Goal: Information Seeking & Learning: Learn about a topic

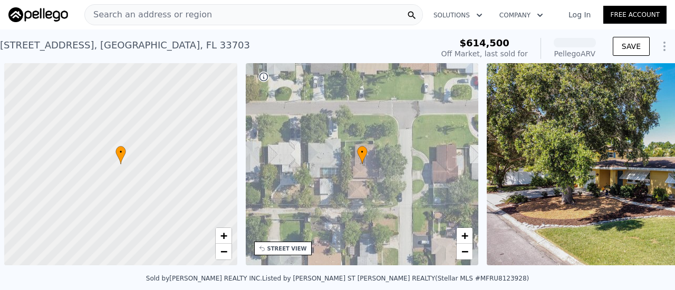
scroll to position [0, 4]
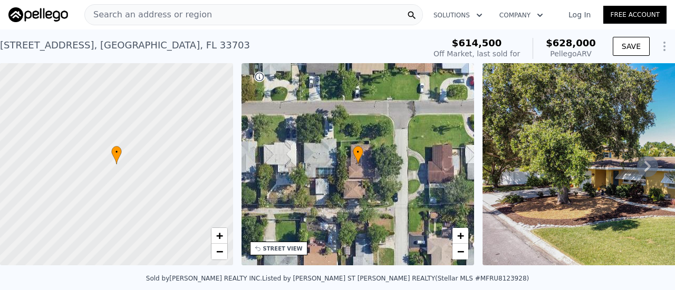
click at [215, 17] on div "Search an address or region" at bounding box center [253, 14] width 338 height 21
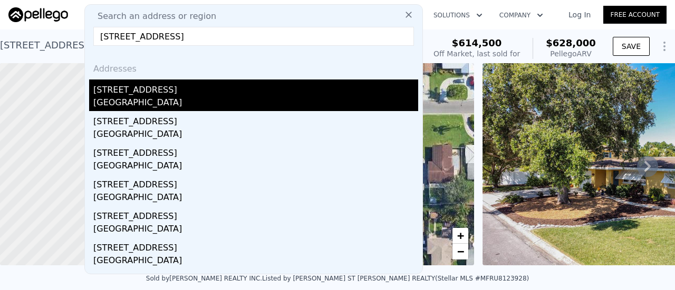
type input "820 40th ave ne"
click at [183, 92] on div "820 40th Ave NE" at bounding box center [255, 88] width 325 height 17
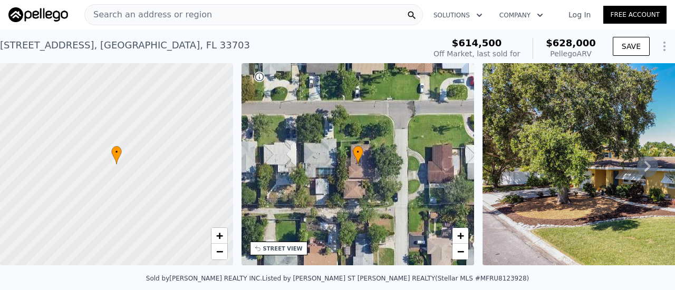
type input "0"
type input "1"
type input "915"
type input "1559"
type input "6151"
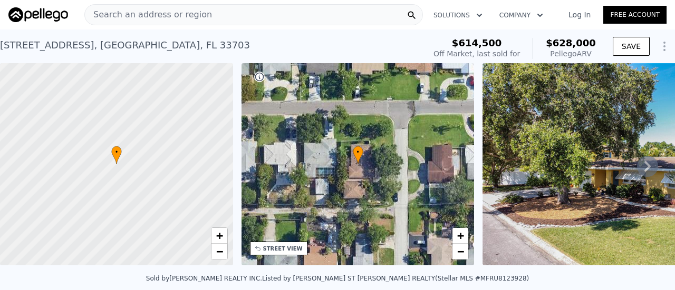
type input "8952"
type input "$ 556,000"
type input "$ 67,851"
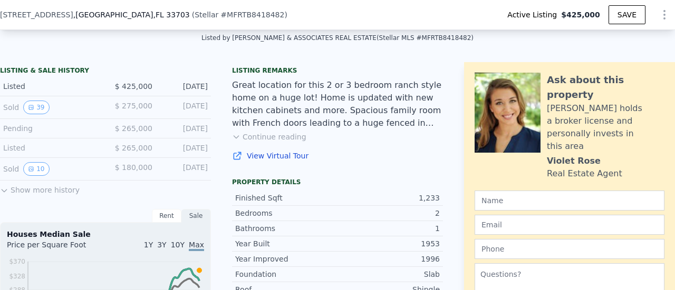
scroll to position [242, 0]
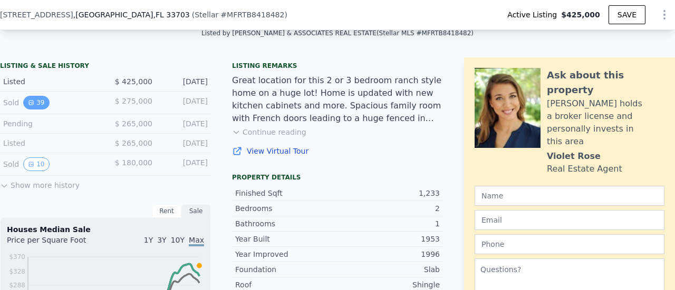
click at [34, 110] on button "39" at bounding box center [36, 103] width 26 height 14
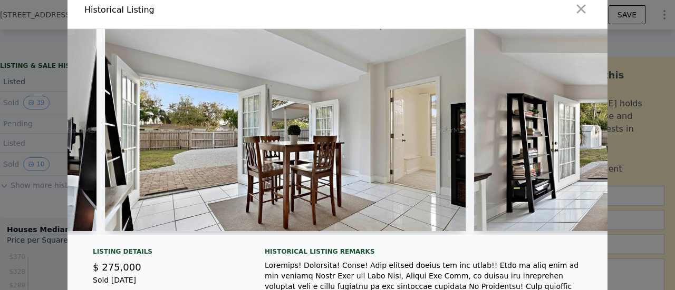
scroll to position [0, 7657]
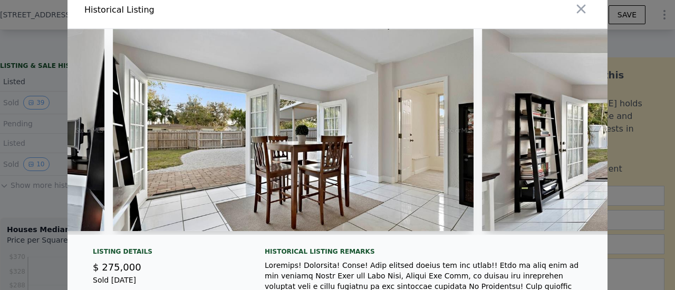
click at [469, 243] on div at bounding box center [337, 136] width 540 height 214
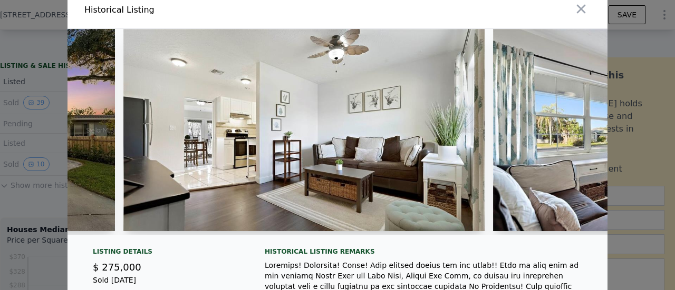
scroll to position [0, 2102]
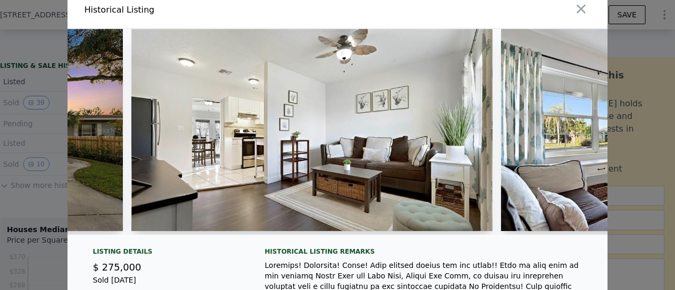
click at [534, 13] on div at bounding box center [474, 9] width 266 height 37
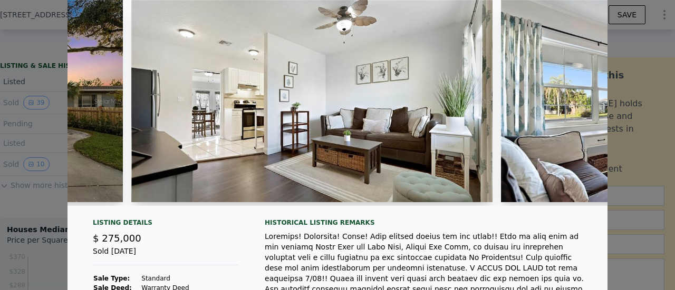
scroll to position [8, 0]
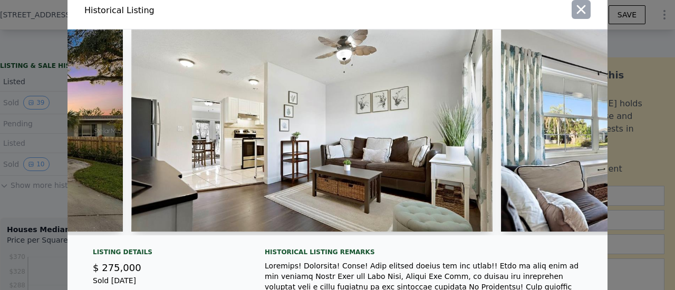
click at [578, 12] on icon "button" at bounding box center [580, 9] width 15 height 15
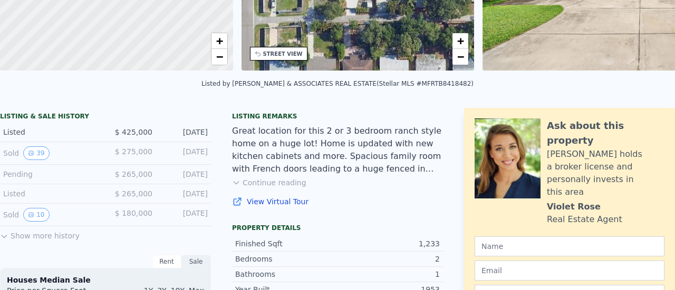
scroll to position [0, 0]
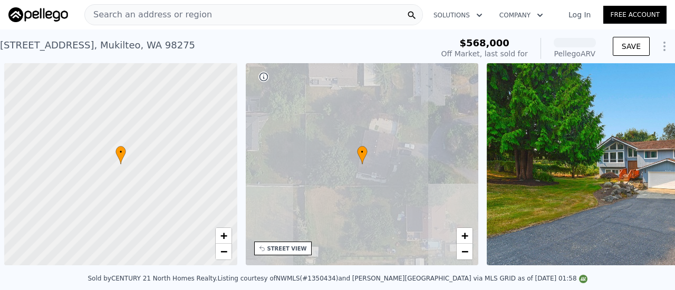
scroll to position [0, 4]
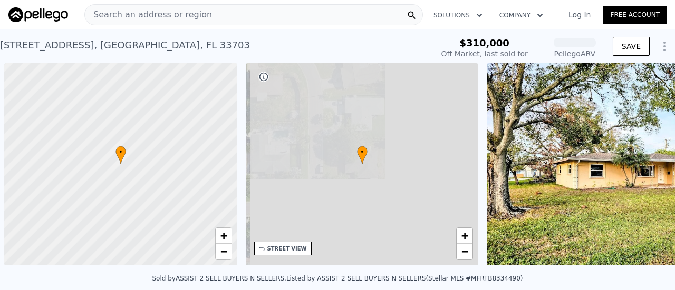
scroll to position [0, 4]
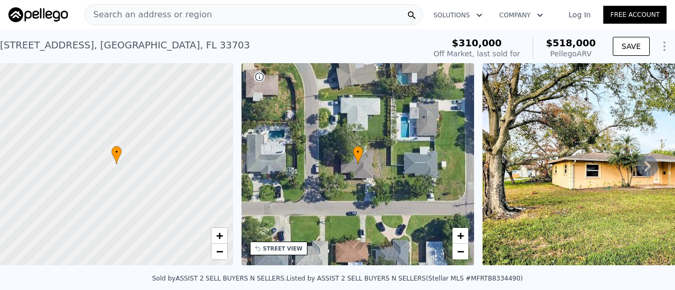
click at [637, 171] on icon at bounding box center [647, 166] width 21 height 21
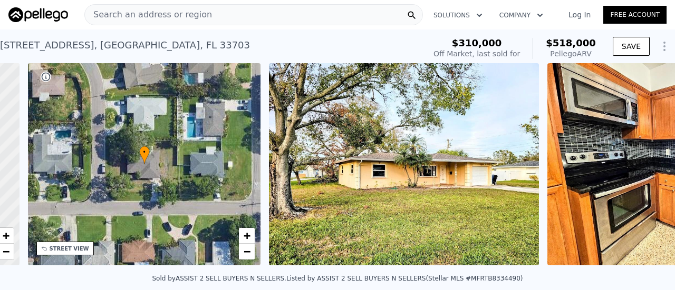
scroll to position [0, 245]
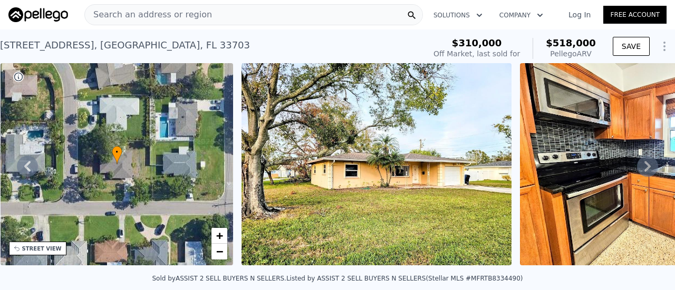
click at [637, 171] on icon at bounding box center [647, 166] width 21 height 21
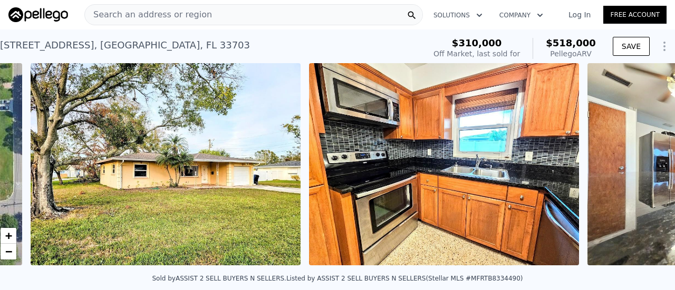
scroll to position [0, 482]
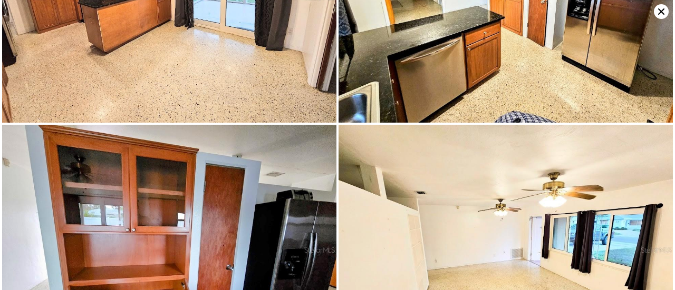
scroll to position [0, 0]
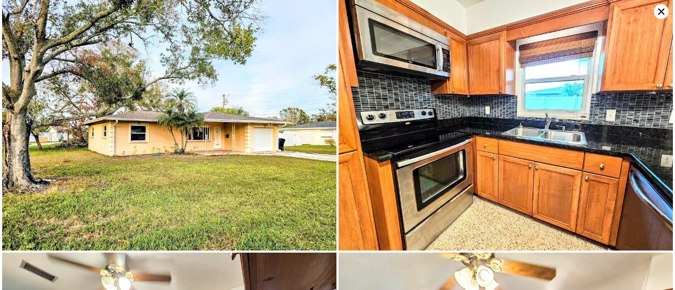
click at [664, 11] on icon at bounding box center [660, 11] width 15 height 15
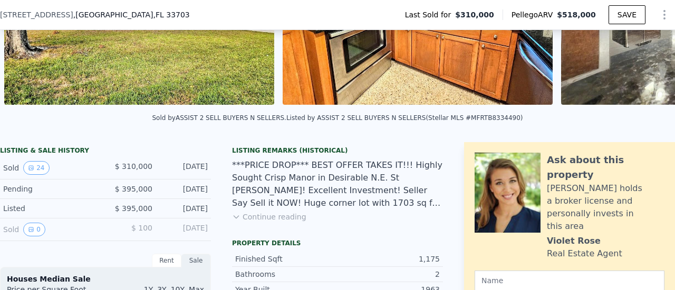
scroll to position [260, 0]
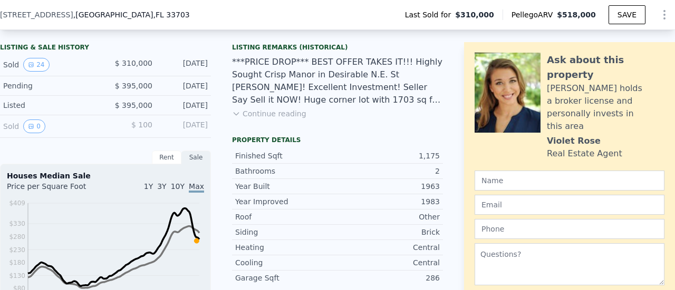
click at [281, 119] on button "Continue reading" at bounding box center [269, 114] width 74 height 11
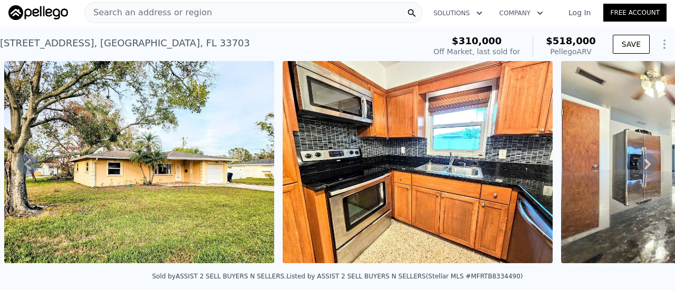
scroll to position [0, 0]
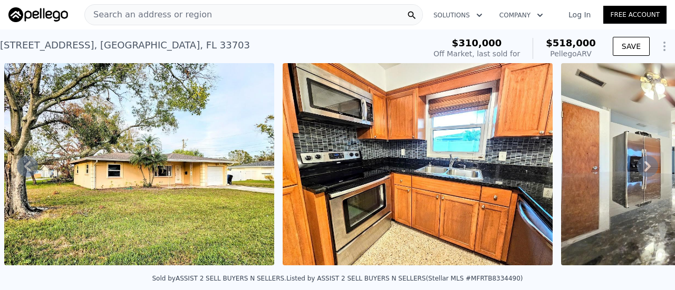
click at [38, 169] on img at bounding box center [139, 164] width 270 height 202
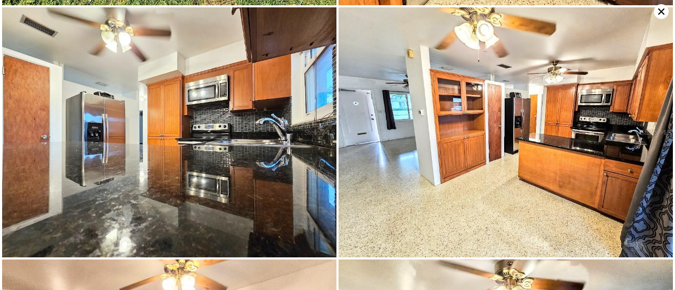
scroll to position [250, 0]
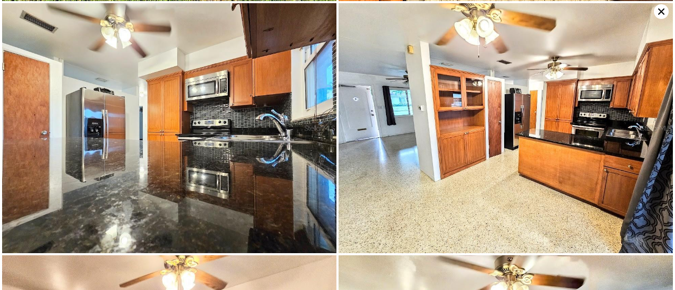
click at [548, 102] on img at bounding box center [505, 128] width 334 height 251
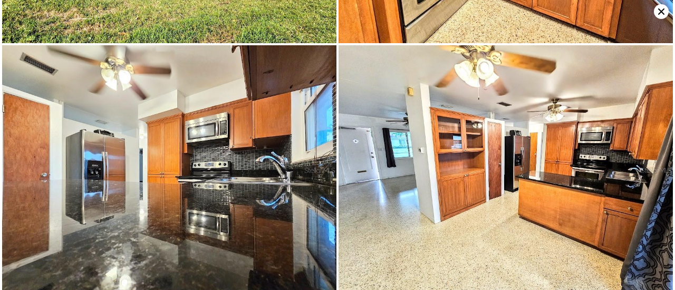
scroll to position [0, 0]
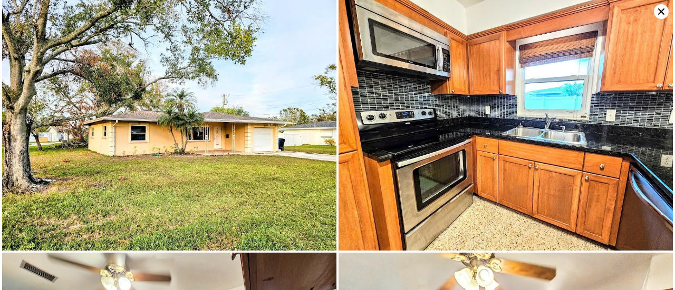
click at [657, 11] on icon at bounding box center [660, 11] width 15 height 15
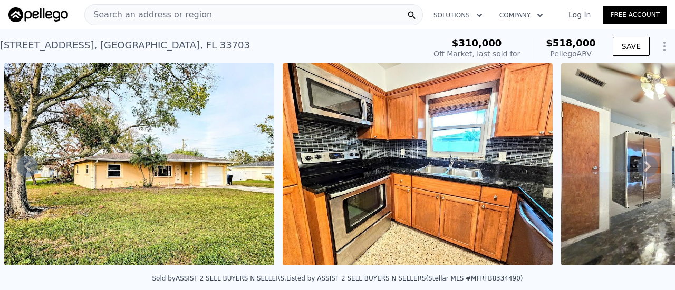
click at [290, 15] on div "Search an address or region" at bounding box center [253, 14] width 338 height 21
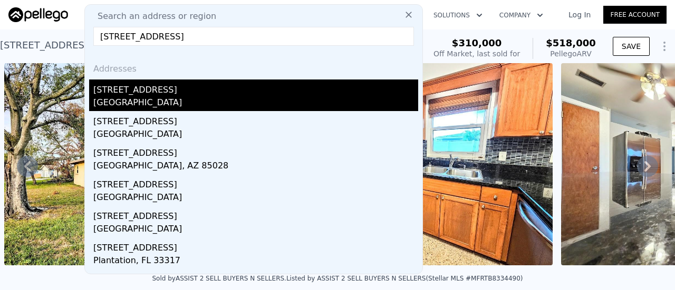
type input "897 45th ave ne"
click at [180, 85] on div "897 45th Ave NE" at bounding box center [255, 88] width 325 height 17
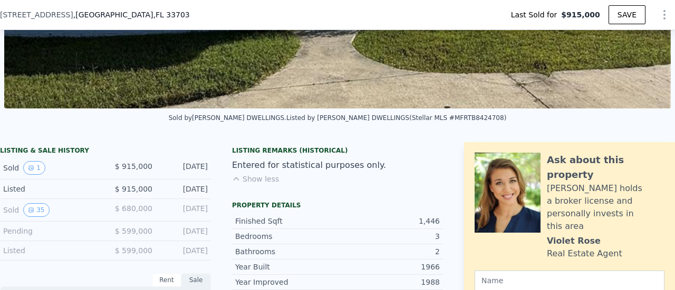
scroll to position [180, 0]
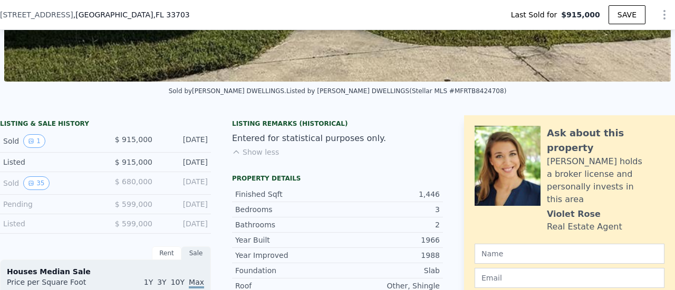
type input "$ 722,000"
type input "-$ 295,546"
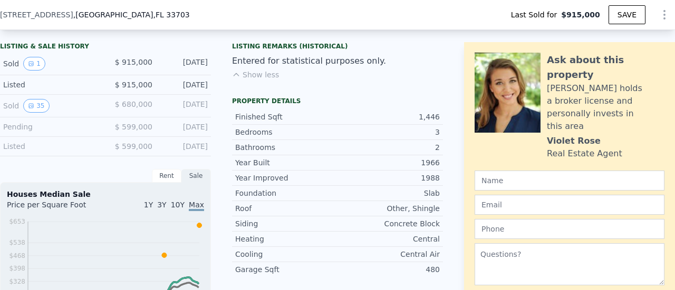
scroll to position [271, 0]
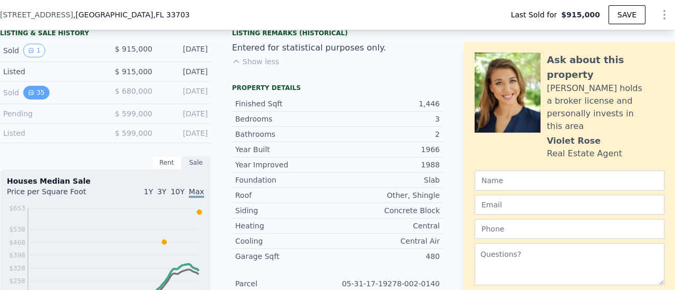
click at [38, 97] on button "35" at bounding box center [36, 93] width 26 height 14
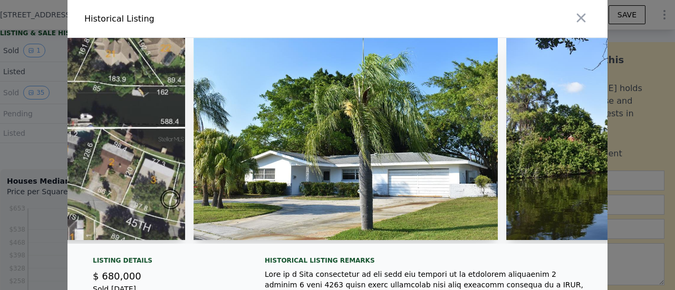
scroll to position [0, 151]
